Goal: Complete application form

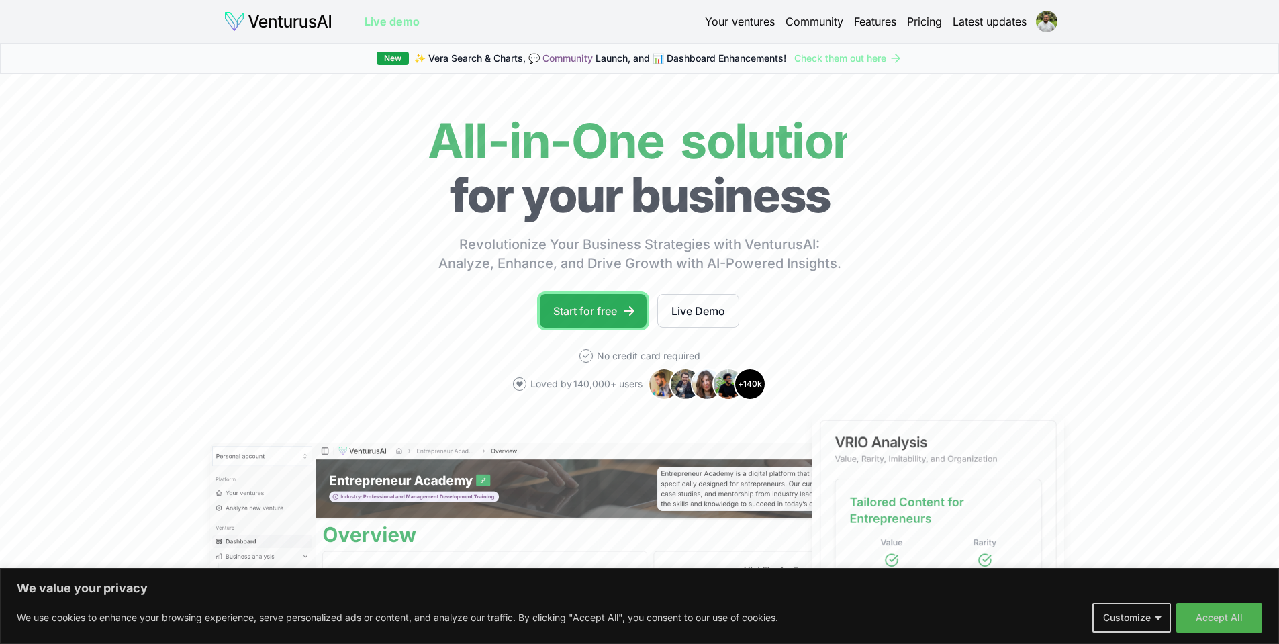
click at [598, 316] on link "Start for free" at bounding box center [593, 311] width 107 height 34
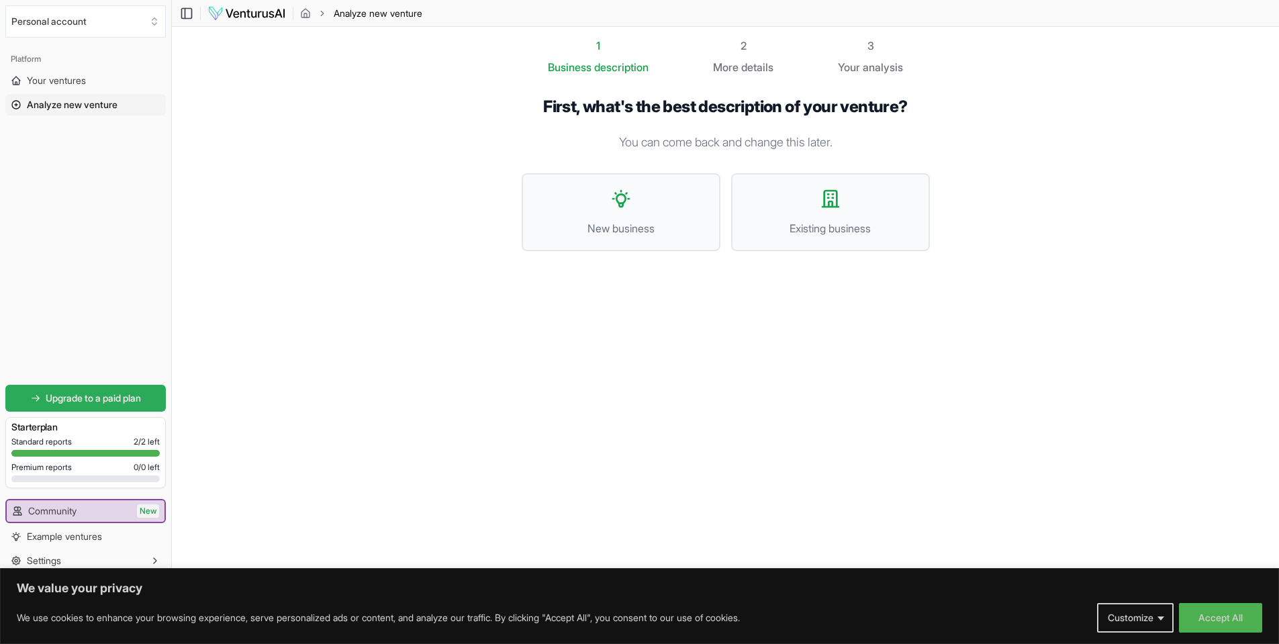
scroll to position [1, 0]
click at [1214, 611] on button "Accept All" at bounding box center [1220, 618] width 83 height 30
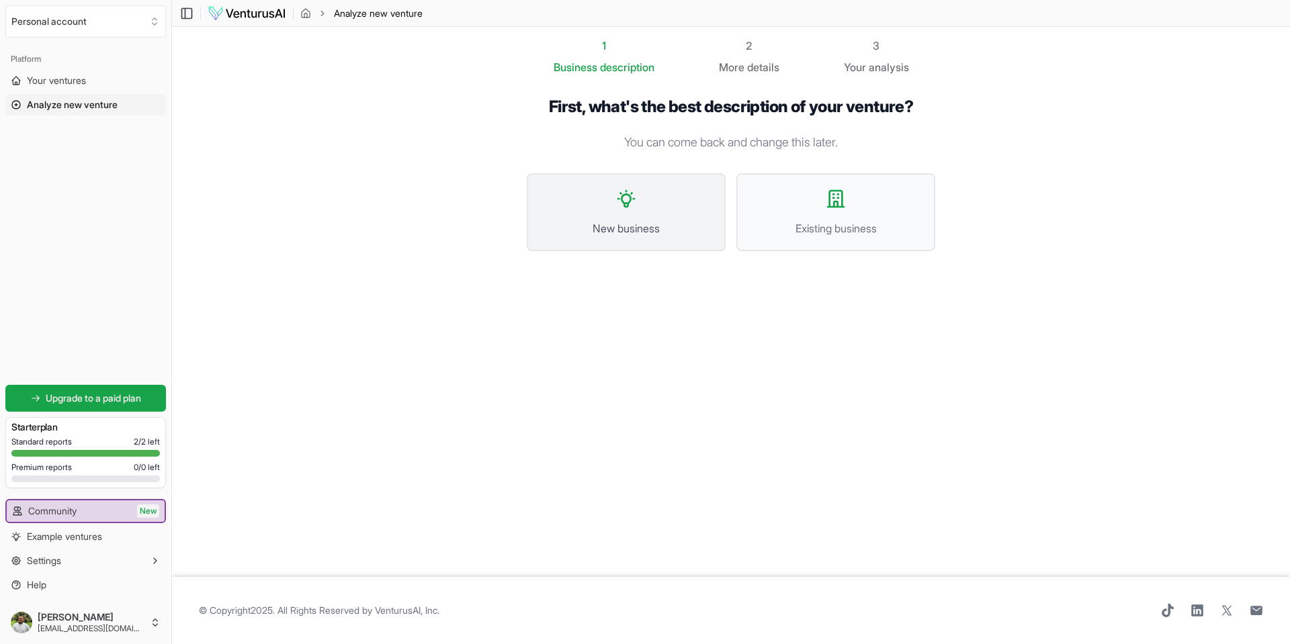
click at [641, 204] on button "New business" at bounding box center [626, 212] width 199 height 78
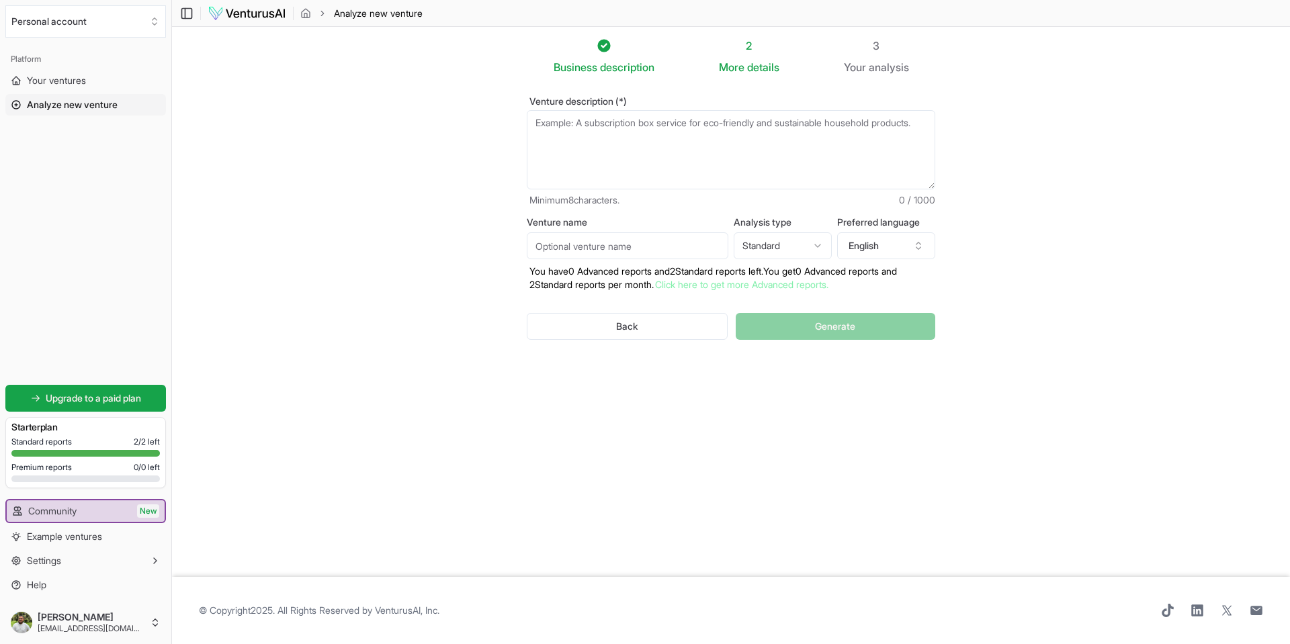
click at [705, 157] on textarea "Venture description (*)" at bounding box center [731, 149] width 408 height 79
click at [917, 247] on icon "button" at bounding box center [918, 245] width 11 height 11
type input "portu"
click at [866, 302] on div "Portuguese" at bounding box center [885, 306] width 173 height 21
click at [588, 144] on textarea "Venture description (*)" at bounding box center [731, 149] width 408 height 79
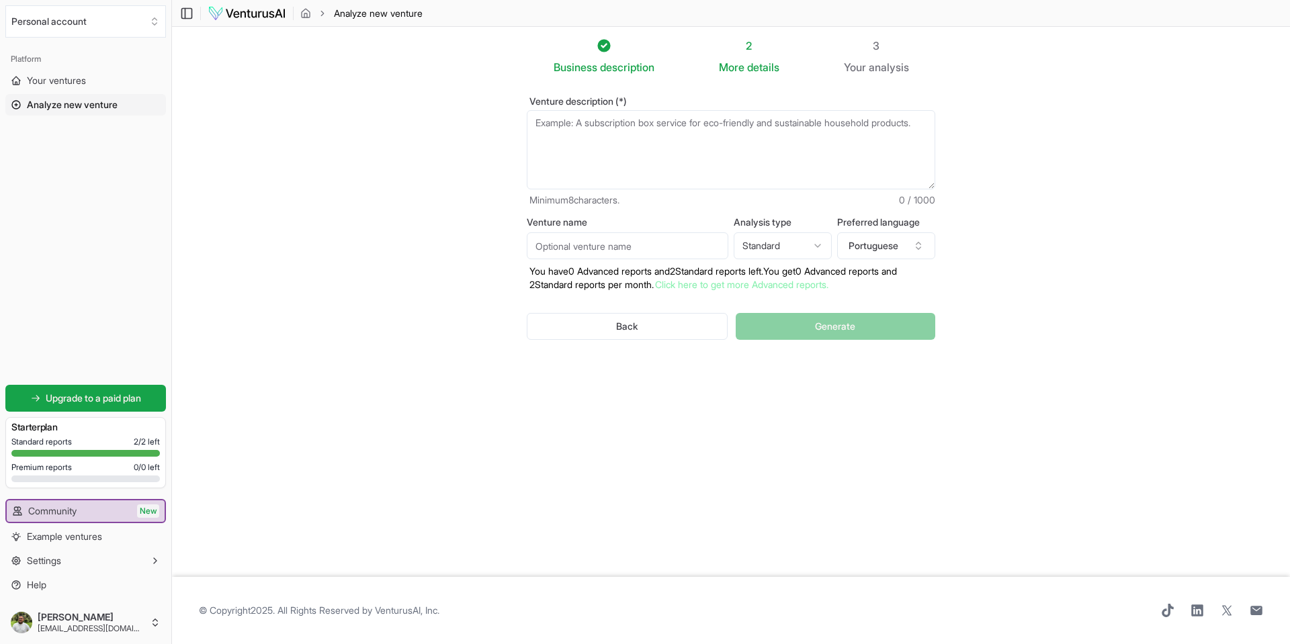
paste textarea "[URL][DOMAIN_NAME]"
type textarea "[URL][DOMAIN_NAME]"
click at [724, 148] on textarea "Venture description (*)" at bounding box center [731, 149] width 408 height 79
click at [707, 129] on textarea "Venture description (*)" at bounding box center [731, 149] width 408 height 79
drag, startPoint x: 707, startPoint y: 129, endPoint x: 622, endPoint y: 149, distance: 87.0
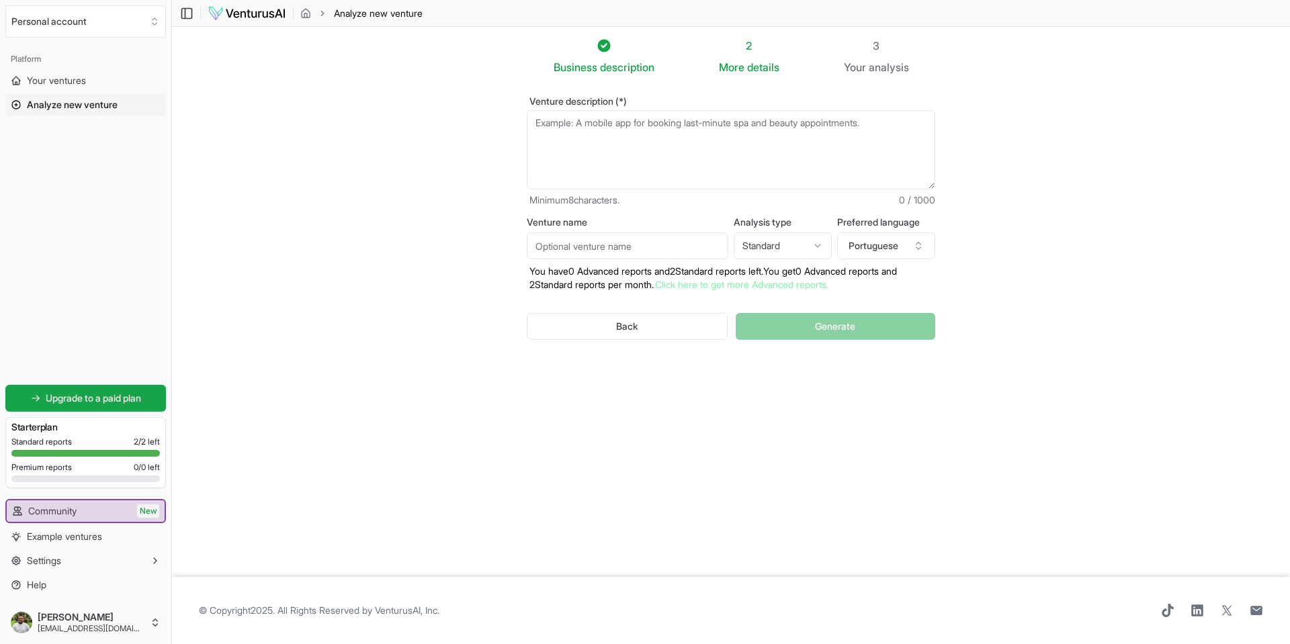
click at [622, 149] on textarea "Venture description (*)" at bounding box center [731, 149] width 408 height 79
paste textarea "s"
click at [644, 142] on textarea "sada" at bounding box center [731, 149] width 408 height 79
paste textarea "1) Oportunidade de mercado • A dor é universal (viagens, repúblicas, eventos) e…"
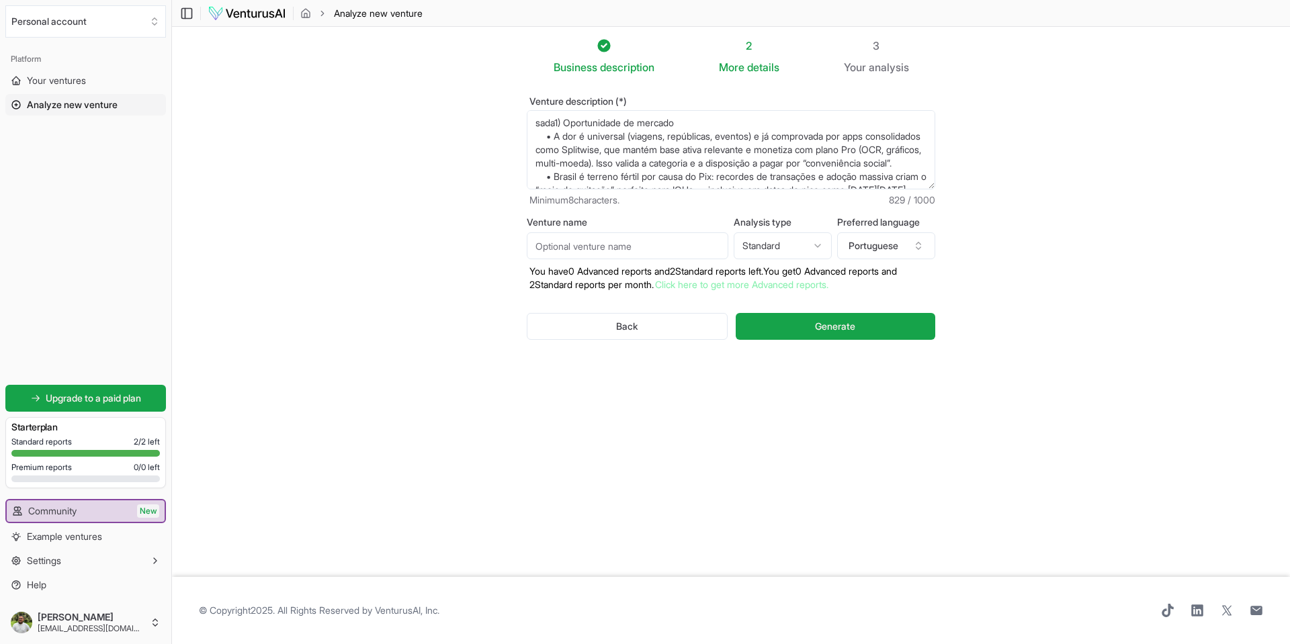
scroll to position [101, 0]
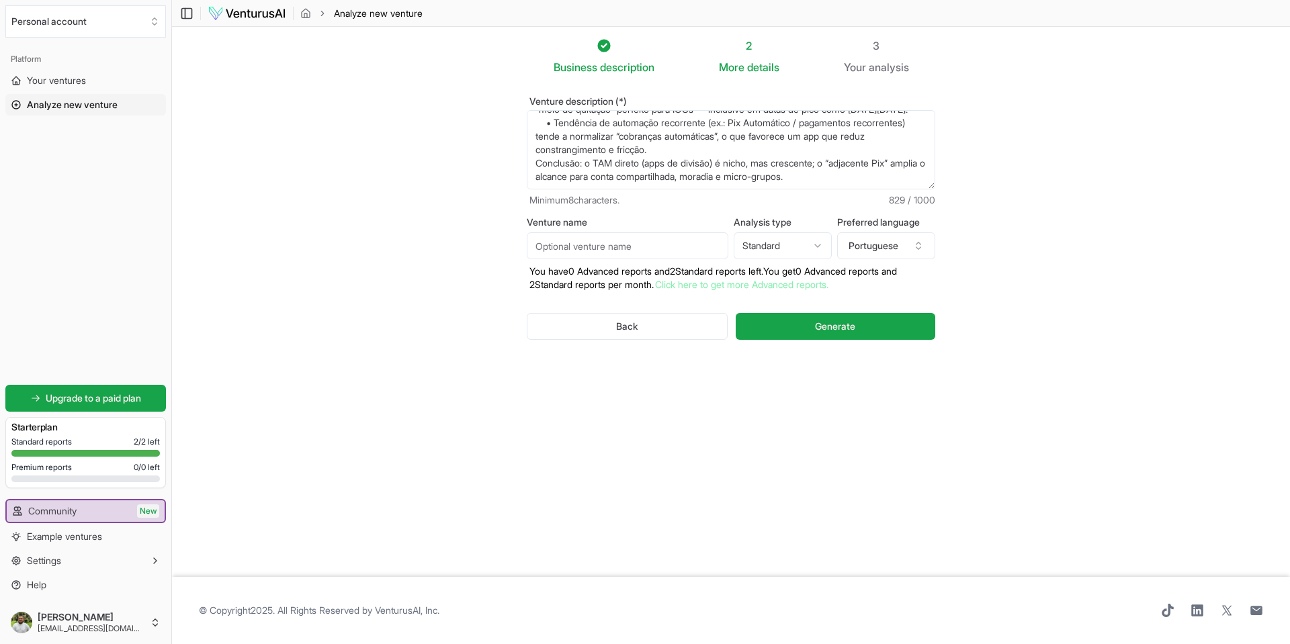
paste textarea
type textarea "1) Oportunidade de mercado • A dor é universal (viagens, repúblicas, eventos) e…"
click at [776, 156] on textarea "1) Oportunidade de mercado • A dor é universal (viagens, repúblicas, eventos) e…" at bounding box center [731, 149] width 408 height 79
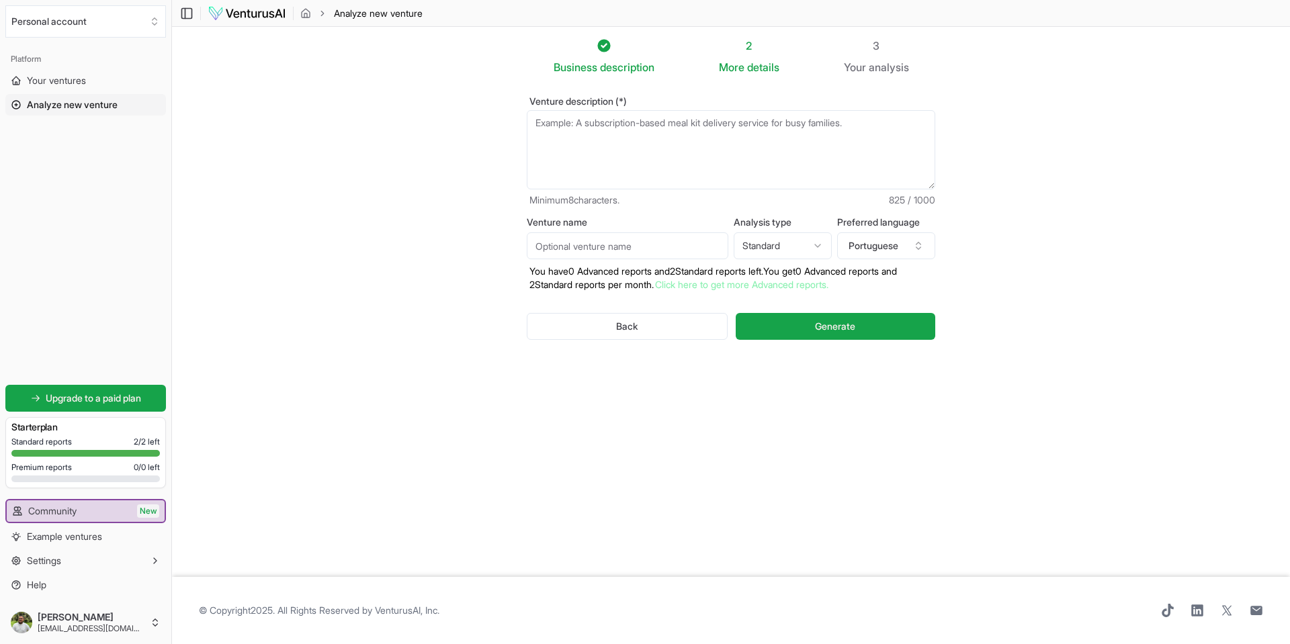
scroll to position [0, 0]
click at [330, 215] on section "Business description 2 More details 3 Your analysis Venture description (*) Min…" at bounding box center [731, 302] width 1118 height 550
